Goal: Task Accomplishment & Management: Manage account settings

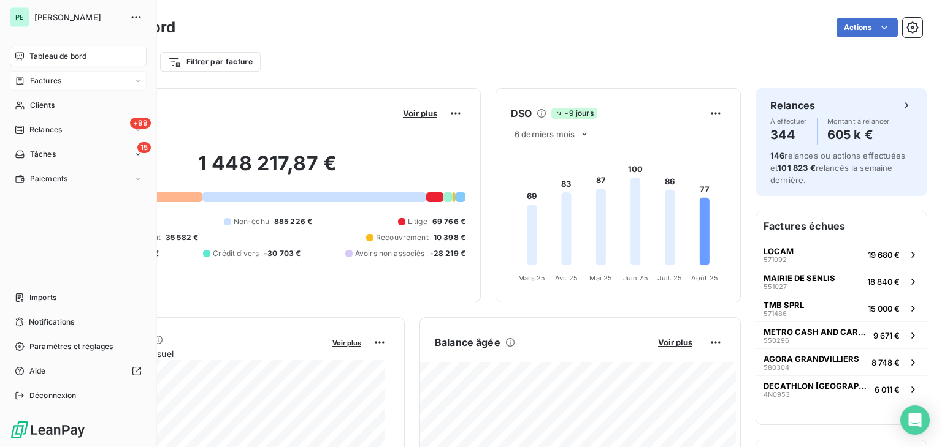
click at [28, 87] on div "Factures" at bounding box center [78, 81] width 137 height 20
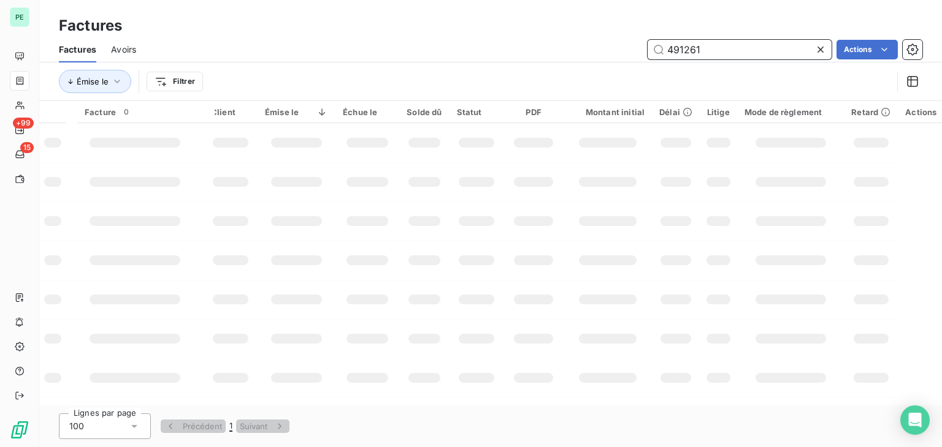
drag, startPoint x: 711, startPoint y: 45, endPoint x: 561, endPoint y: 45, distance: 149.6
click at [561, 45] on div "491261 Actions" at bounding box center [536, 50] width 771 height 20
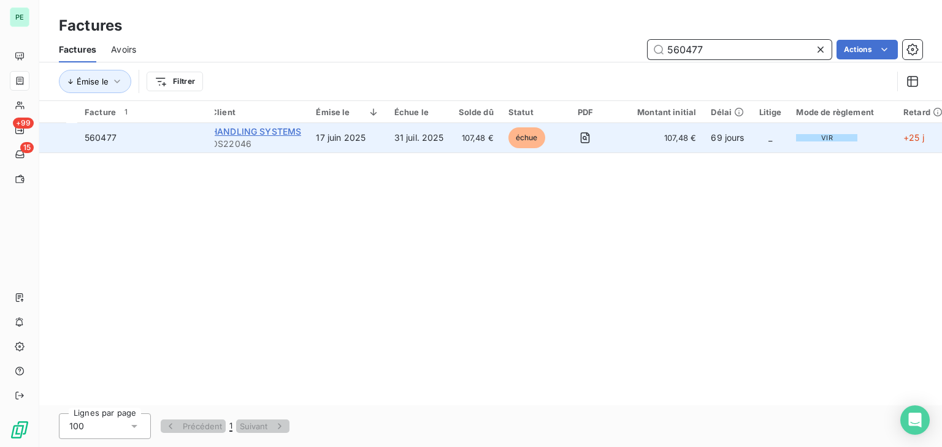
type input "560477"
click at [284, 135] on span "HANDLING SYSTEMS" at bounding box center [256, 131] width 90 height 10
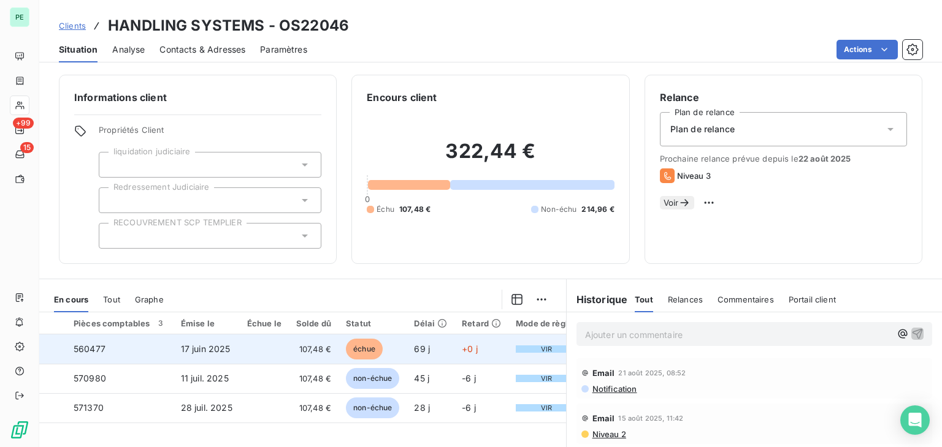
click at [59, 349] on div at bounding box center [59, 349] width 0 height 0
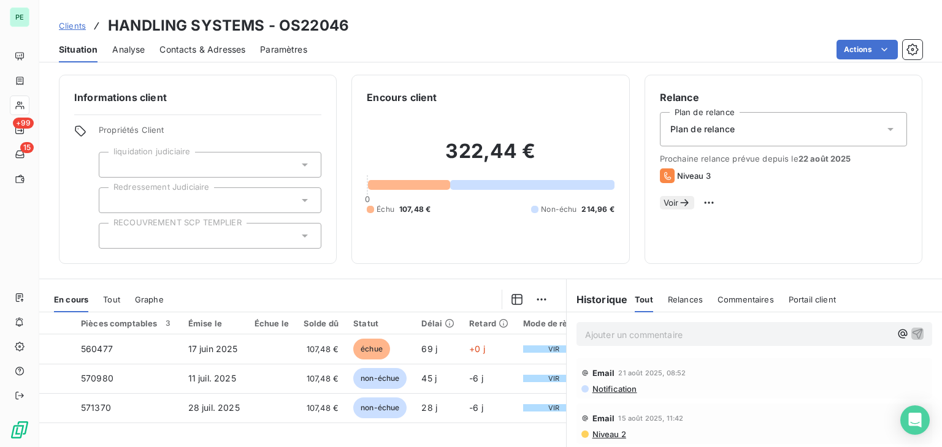
click at [538, 299] on html "PE +99 15 Clients HANDLING SYSTEMS - OS22046 Situation Analyse Contacts & Adres…" at bounding box center [471, 223] width 942 height 447
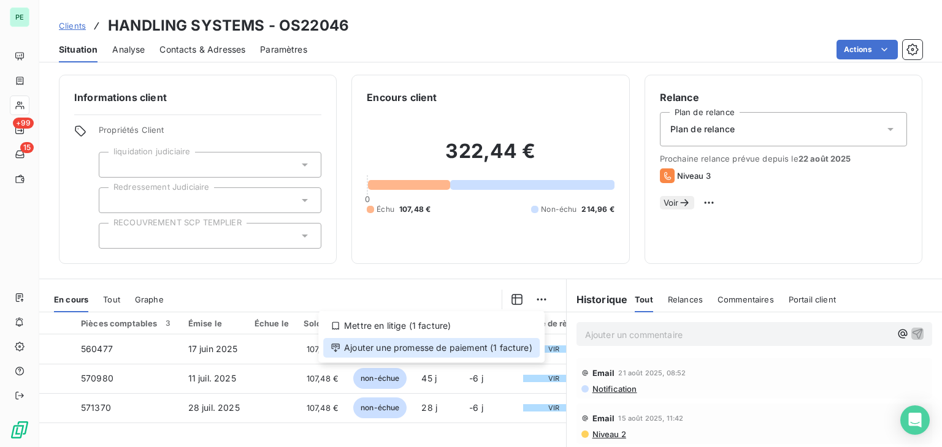
click at [459, 344] on div "Ajouter une promesse de paiement (1 facture)" at bounding box center [431, 348] width 216 height 20
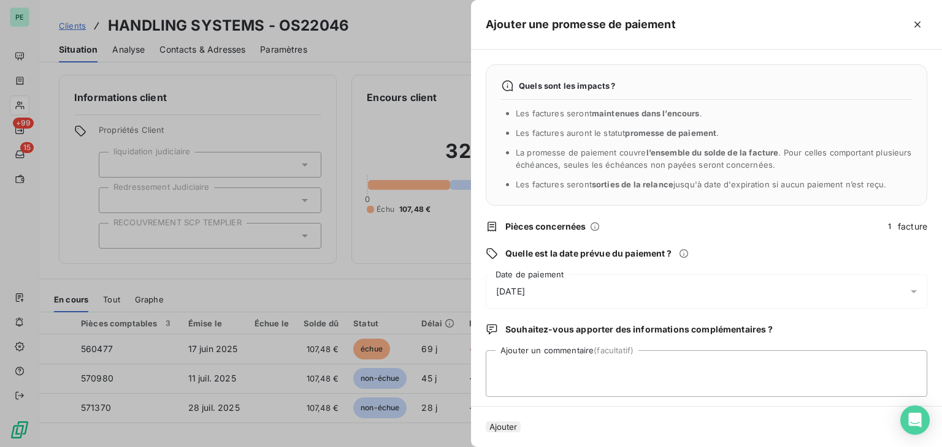
click at [546, 294] on div "[DATE]" at bounding box center [705, 292] width 441 height 34
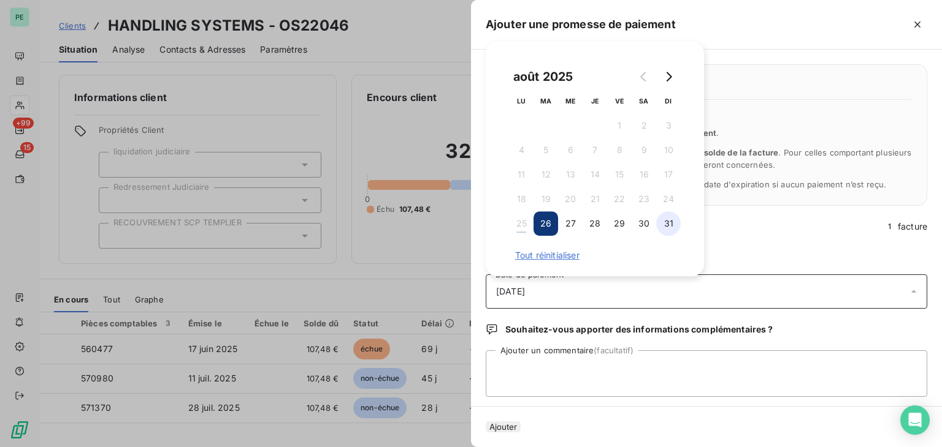
click at [672, 225] on button "31" at bounding box center [668, 223] width 25 height 25
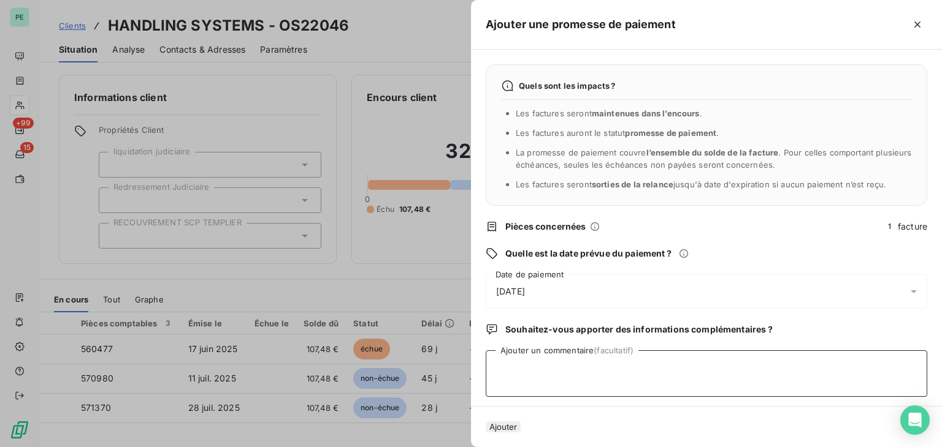
click at [626, 384] on textarea "Ajouter un commentaire (facultatif)" at bounding box center [705, 374] width 441 height 47
click at [520, 422] on button "Ajouter" at bounding box center [502, 427] width 35 height 11
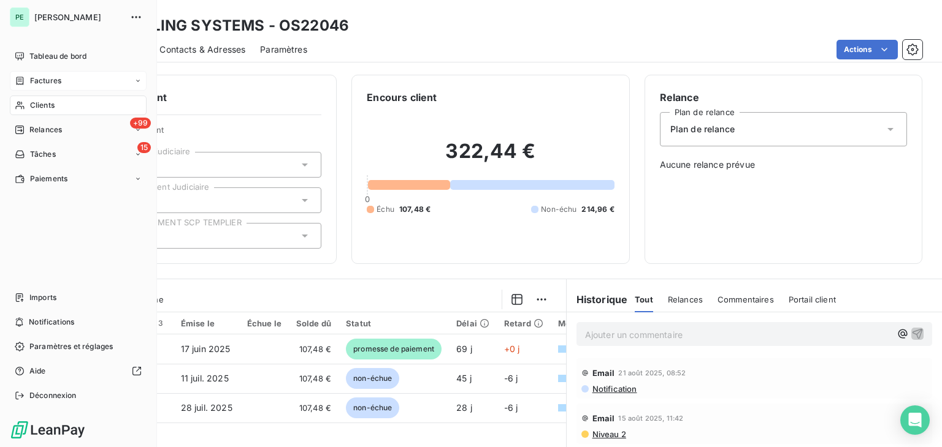
drag, startPoint x: 44, startPoint y: 78, endPoint x: 104, endPoint y: 82, distance: 60.2
click at [44, 78] on span "Factures" at bounding box center [45, 80] width 31 height 11
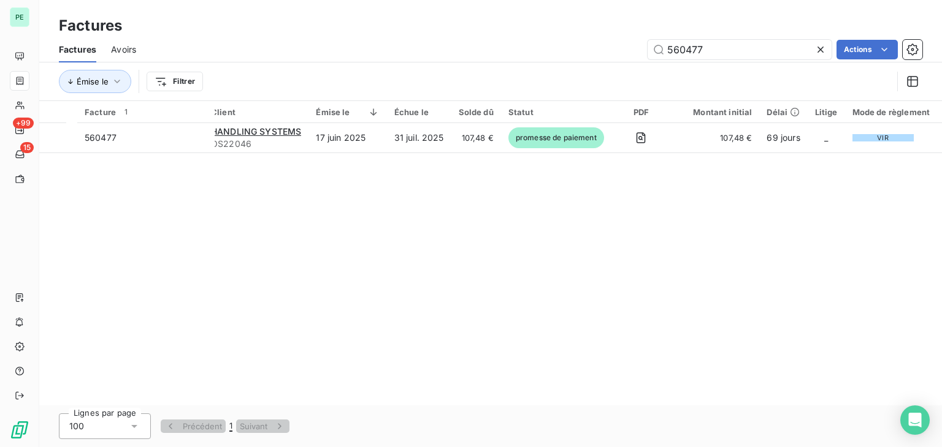
drag, startPoint x: 726, startPoint y: 47, endPoint x: 568, endPoint y: 47, distance: 158.8
click at [568, 47] on div "560477 Actions" at bounding box center [536, 50] width 771 height 20
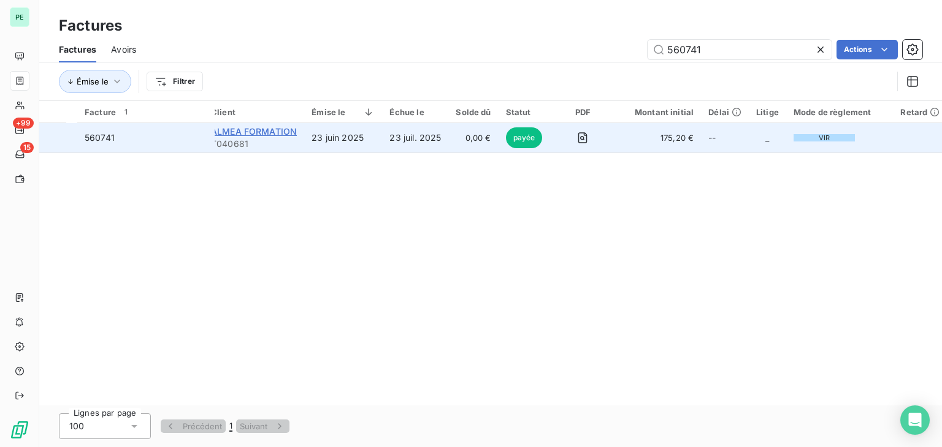
type input "560741"
click at [289, 130] on span "ALMEA FORMATION" at bounding box center [254, 131] width 86 height 10
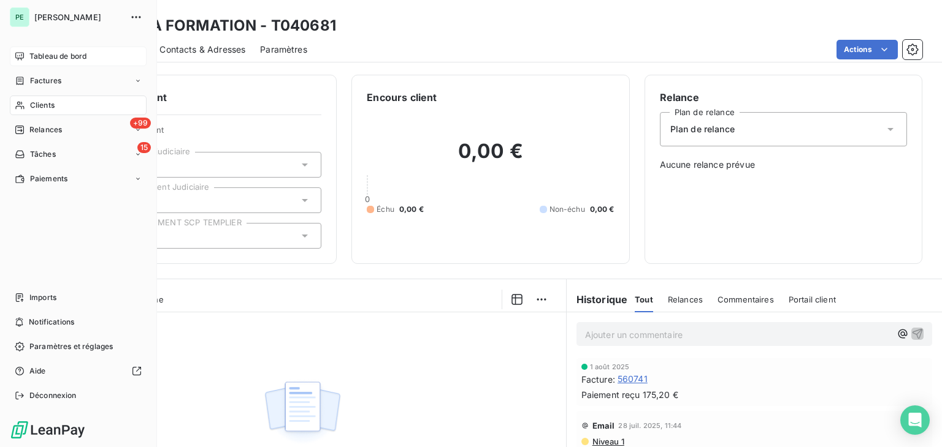
click at [22, 50] on div "Tableau de bord" at bounding box center [78, 57] width 137 height 20
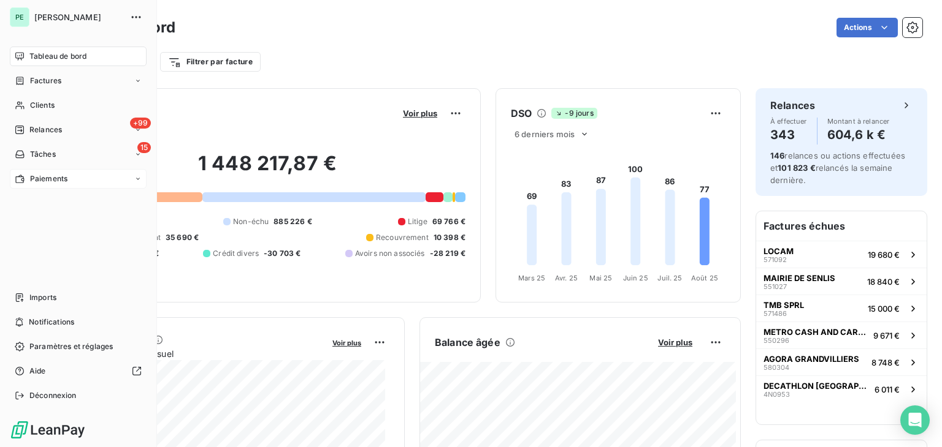
click at [34, 176] on span "Paiements" at bounding box center [48, 178] width 37 height 11
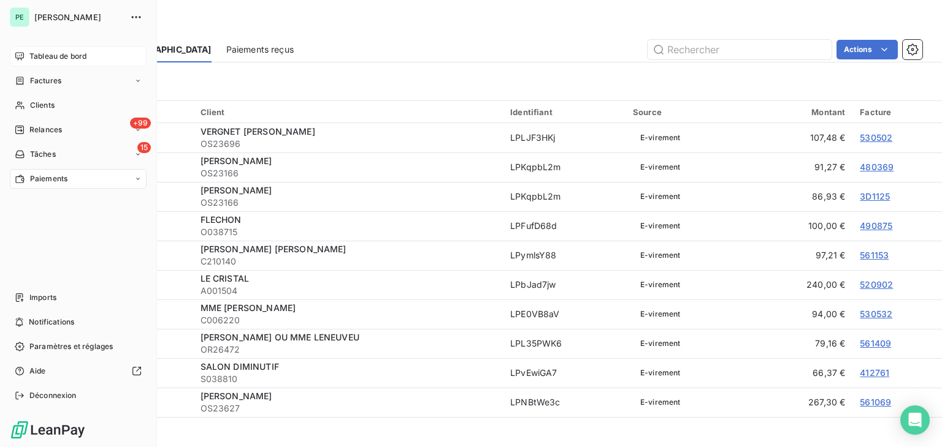
click at [25, 57] on div "Tableau de bord" at bounding box center [78, 57] width 137 height 20
